Goal: Navigation & Orientation: Go to known website

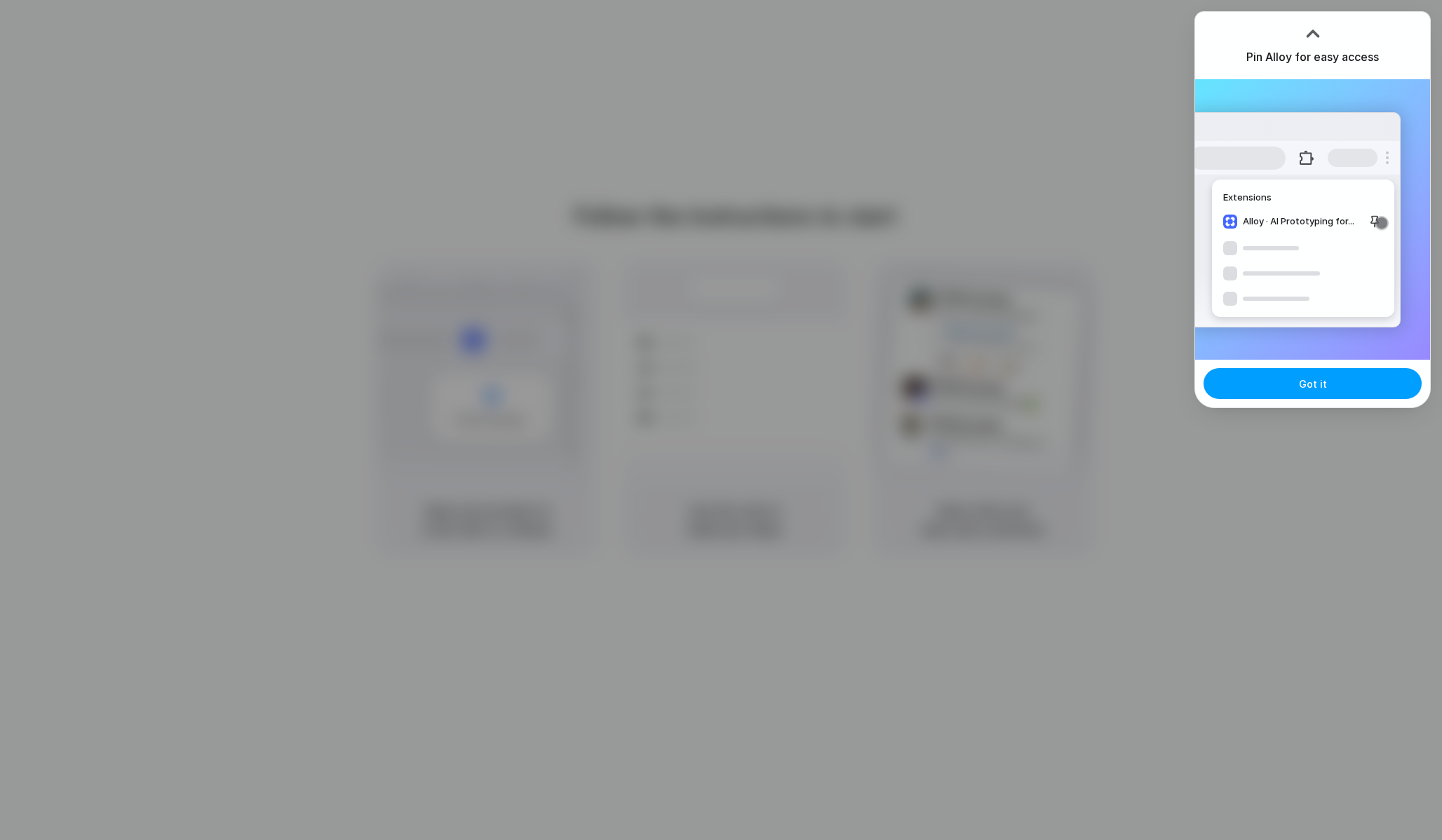
click at [1316, 379] on span "Got it" at bounding box center [1313, 383] width 28 height 15
